Goal: Check status: Check status

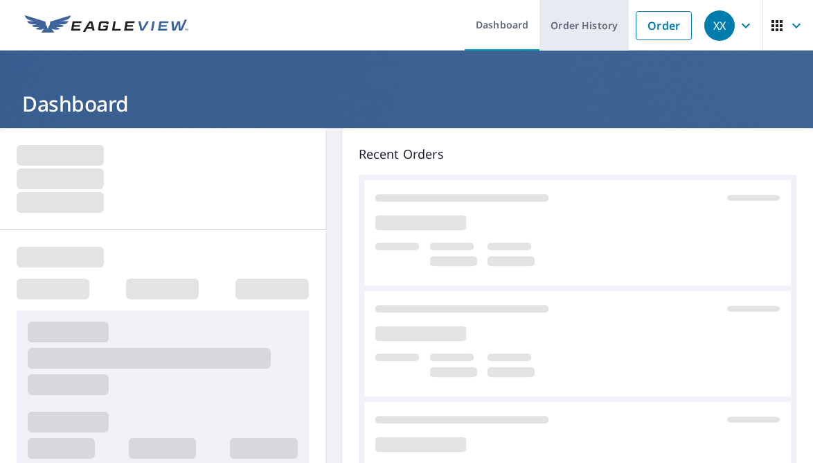
click at [576, 25] on link "Order History" at bounding box center [584, 25] width 89 height 51
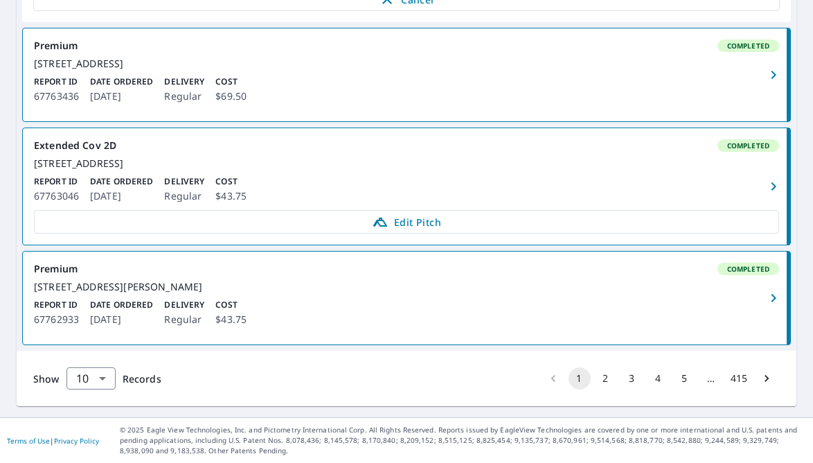
scroll to position [1132, 0]
click at [601, 372] on button "2" at bounding box center [606, 378] width 22 height 22
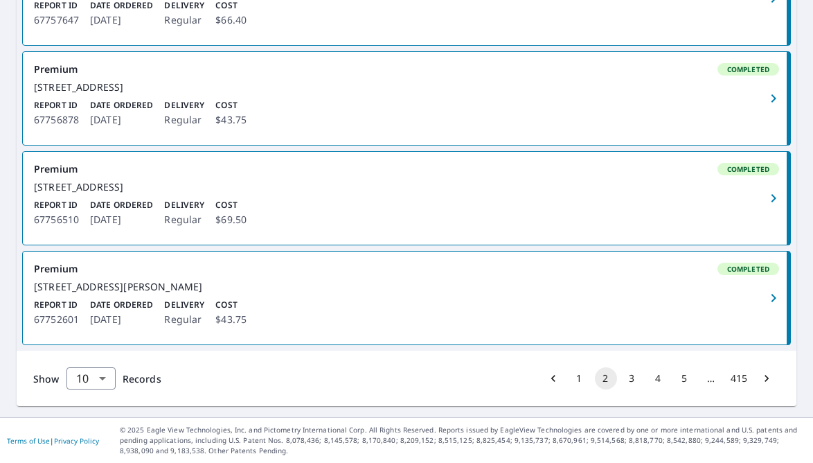
scroll to position [1090, 0]
click at [634, 380] on button "3" at bounding box center [632, 378] width 22 height 22
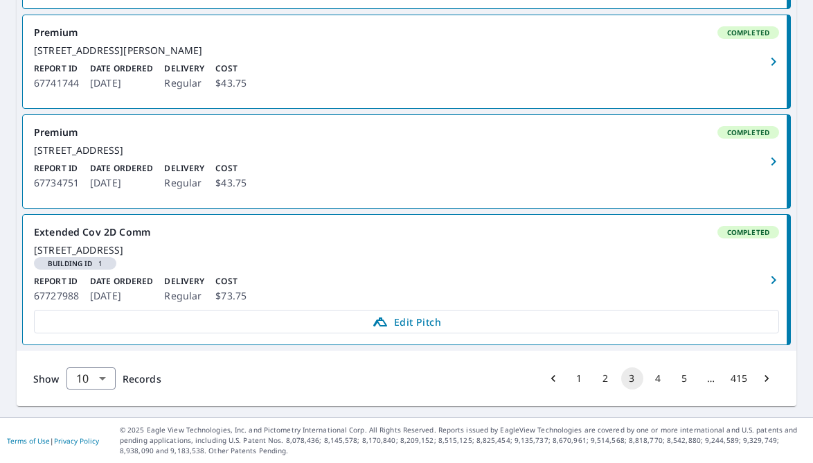
scroll to position [1079, 0]
click at [660, 376] on button "4" at bounding box center [659, 378] width 22 height 22
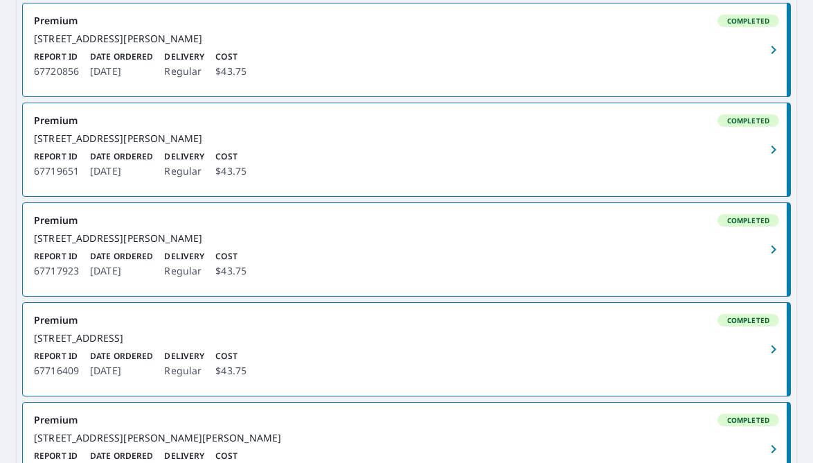
scroll to position [897, 0]
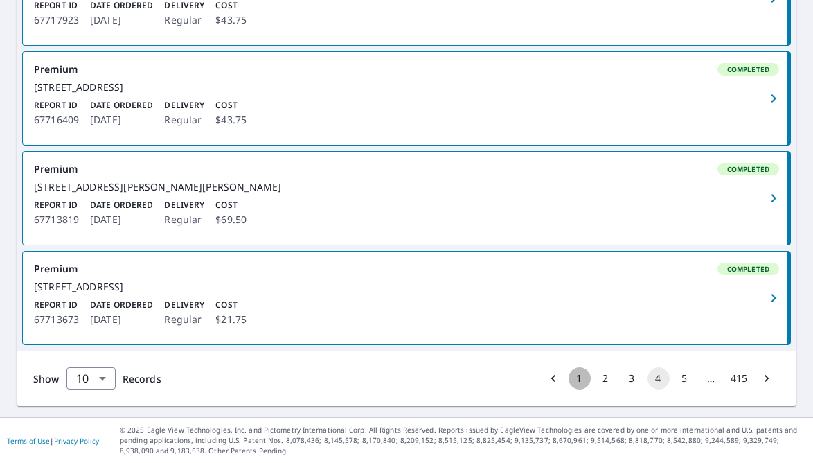
click at [578, 382] on button "1" at bounding box center [580, 378] width 22 height 22
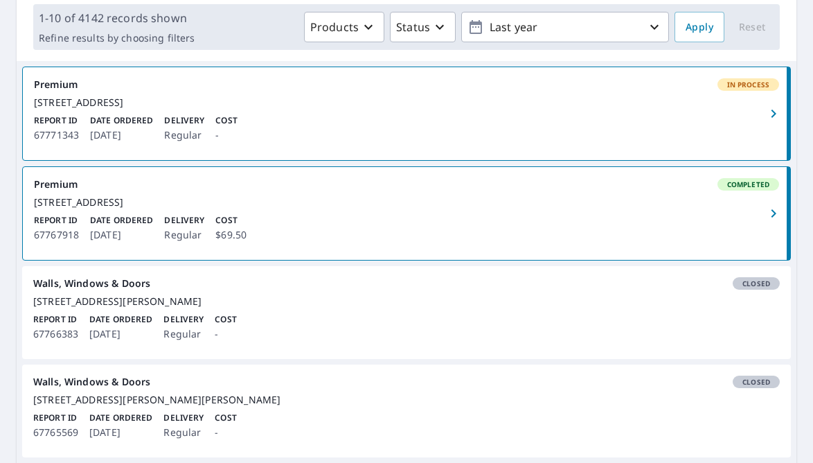
scroll to position [178, 0]
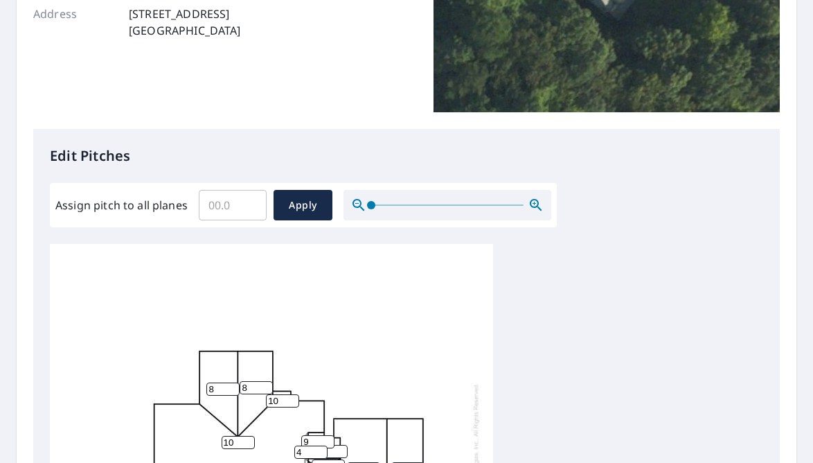
scroll to position [643, 0]
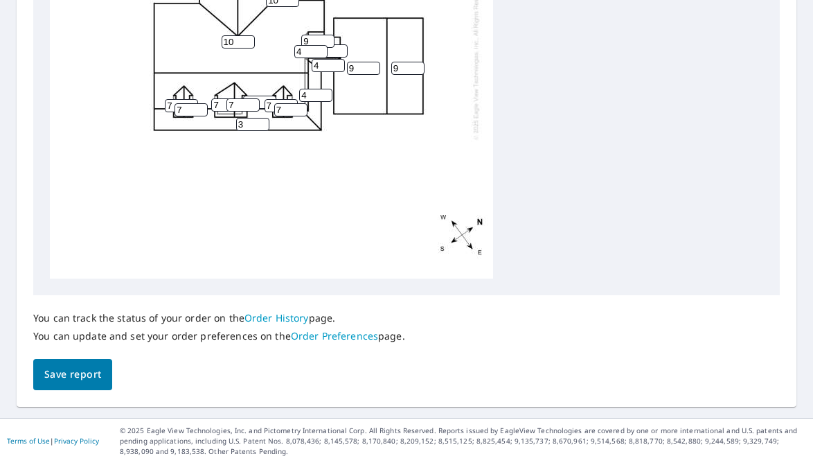
click at [81, 371] on span "Save report" at bounding box center [72, 374] width 57 height 17
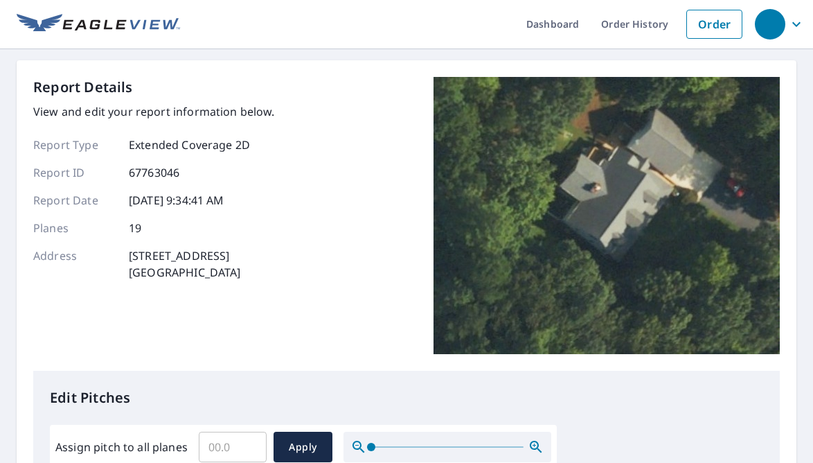
scroll to position [0, 0]
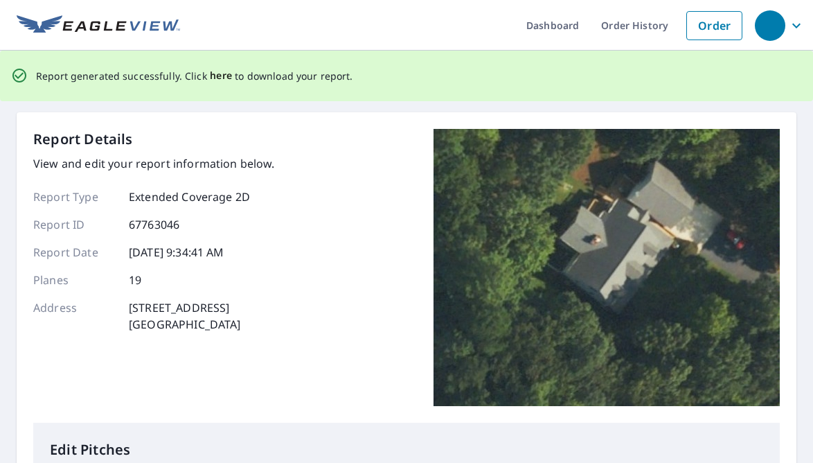
click at [217, 77] on span "here" at bounding box center [221, 75] width 23 height 17
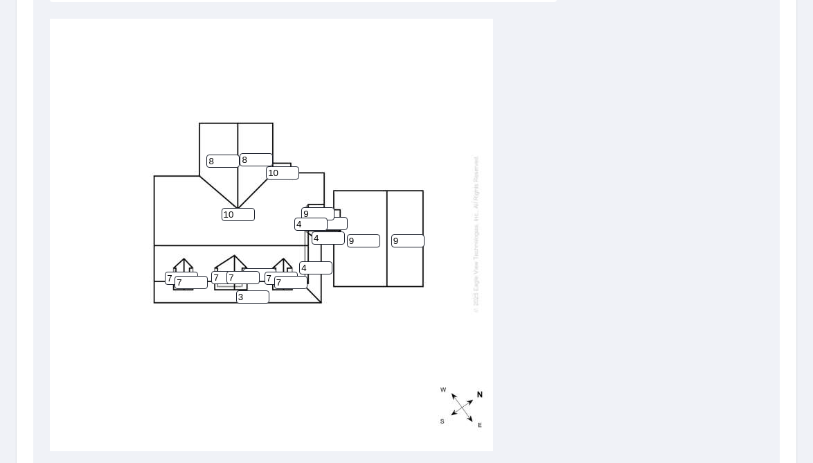
scroll to position [483, 0]
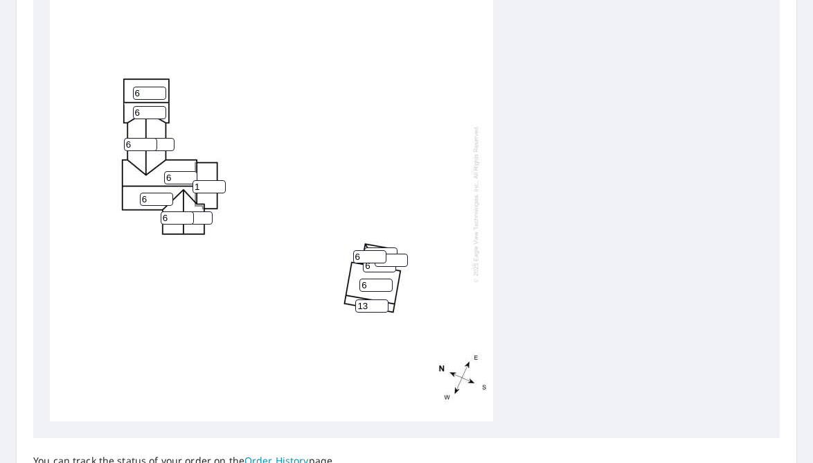
scroll to position [3, 0]
